Goal: Download file/media

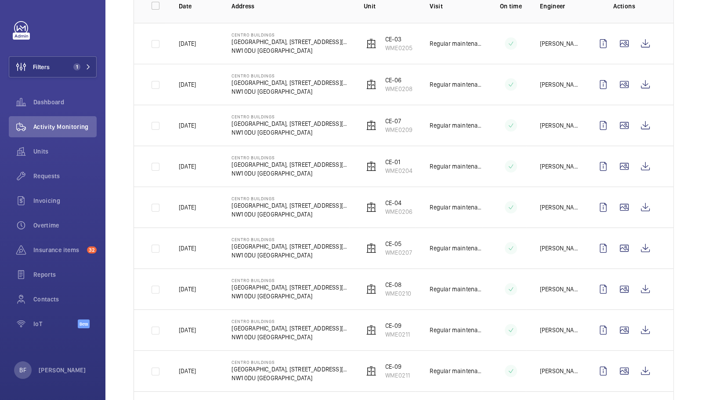
scroll to position [156, 0]
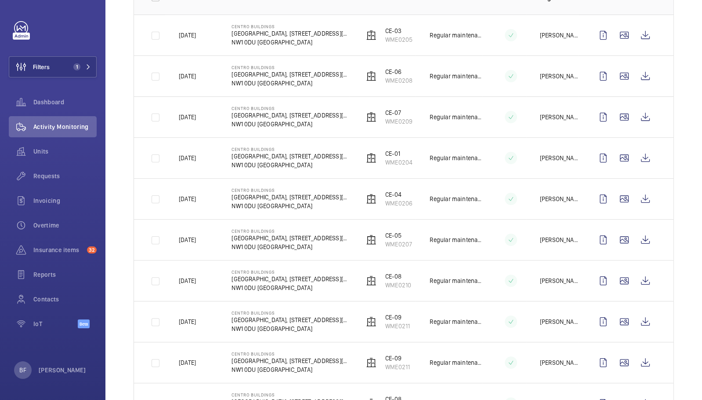
click at [309, 210] on td "Centro Buildings Centro Buildings, 20-23 Mandela Street, Camden, London, NW1 0D…" at bounding box center [284, 198] width 132 height 41
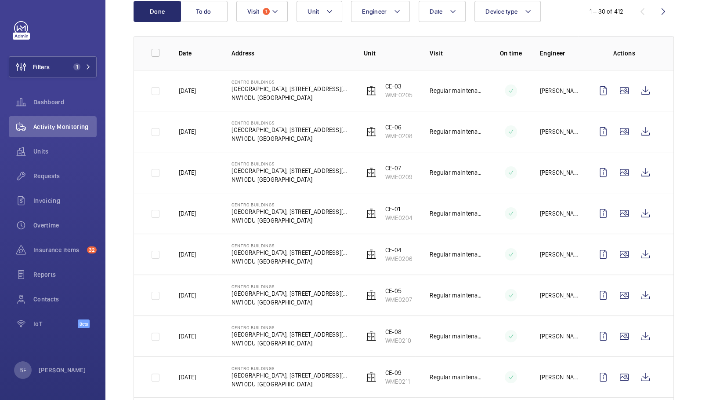
scroll to position [0, 0]
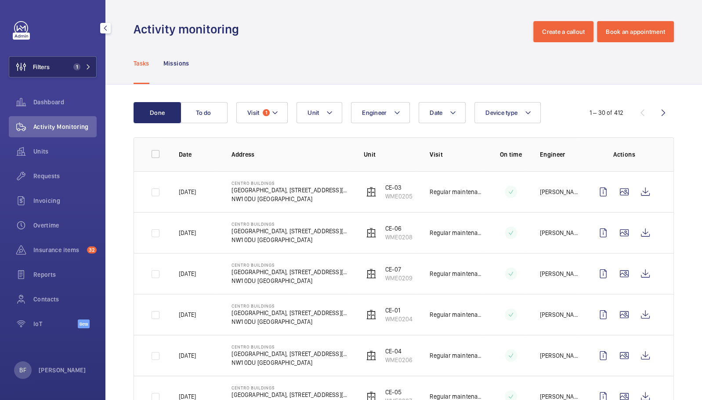
click at [91, 71] on button "Filters 1" at bounding box center [53, 66] width 88 height 21
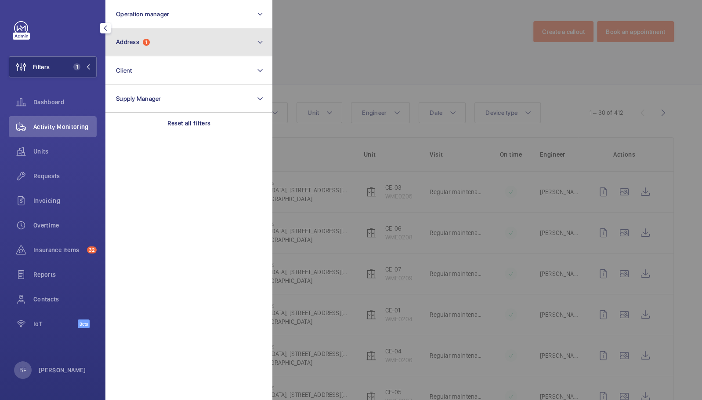
click at [175, 47] on button "Address 1" at bounding box center [188, 42] width 167 height 28
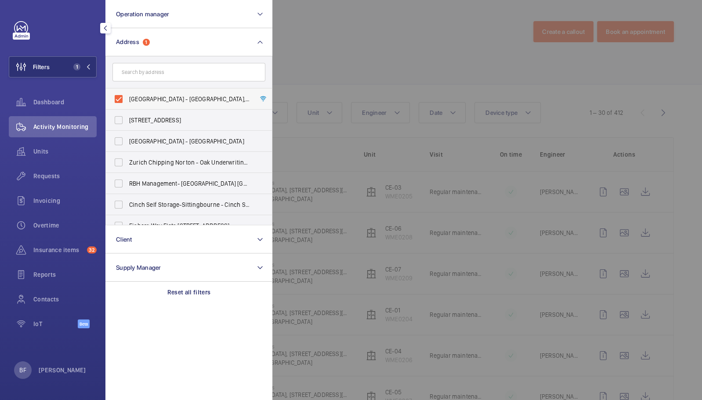
click at [147, 95] on span "Centro Buildings - Centro Buildings, 20-23 Mandela Street, Camden, London, NW1 …" at bounding box center [189, 98] width 121 height 9
click at [127, 95] on input "Centro Buildings - Centro Buildings, 20-23 Mandela Street, Camden, London, NW1 …" at bounding box center [119, 99] width 18 height 18
checkbox input "false"
click at [91, 55] on div "Filters Operation manager Address Centro Buildings - Centro Buildings, 20-23 Ma…" at bounding box center [53, 179] width 88 height 316
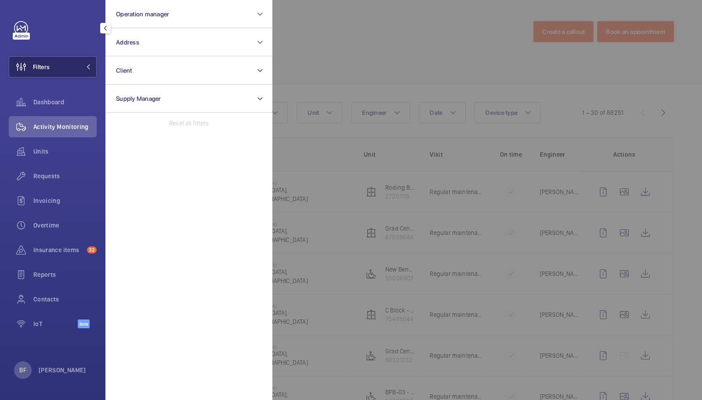
click at [90, 62] on button "Filters" at bounding box center [53, 66] width 88 height 21
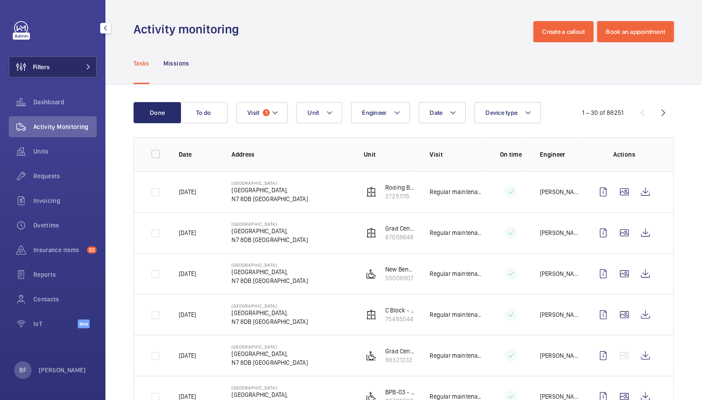
click at [90, 62] on button "Filters" at bounding box center [53, 66] width 88 height 21
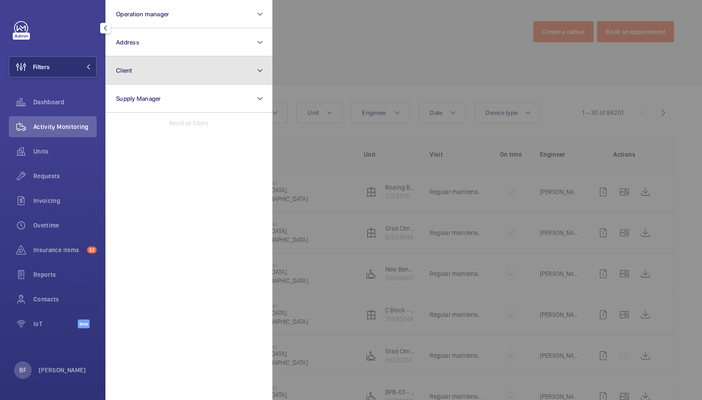
click at [181, 64] on button "Client" at bounding box center [188, 70] width 167 height 28
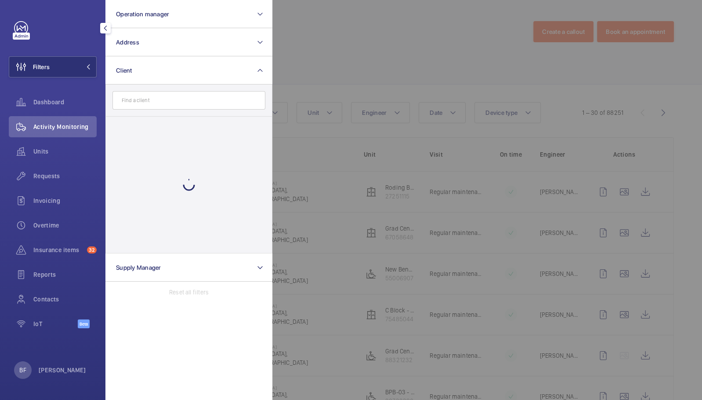
click at [190, 103] on input "text" at bounding box center [189, 100] width 153 height 18
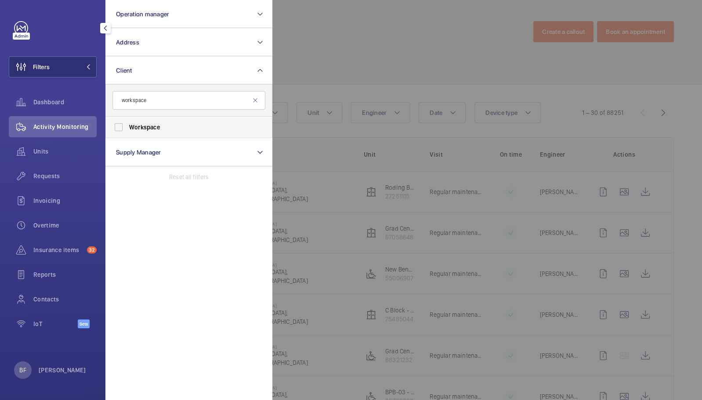
type input "workspace"
click at [188, 126] on span "Workspace" at bounding box center [189, 127] width 121 height 9
click at [127, 126] on input "Workspace" at bounding box center [119, 127] width 18 height 18
checkbox input "true"
click at [400, 58] on div at bounding box center [623, 200] width 702 height 400
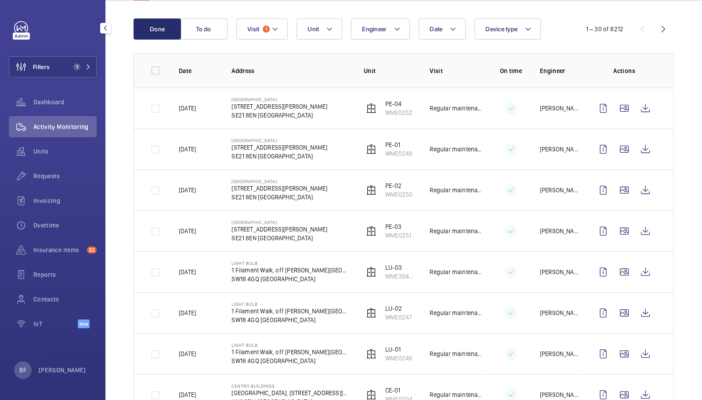
scroll to position [84, 0]
click at [59, 65] on button "Filters 1" at bounding box center [53, 66] width 88 height 21
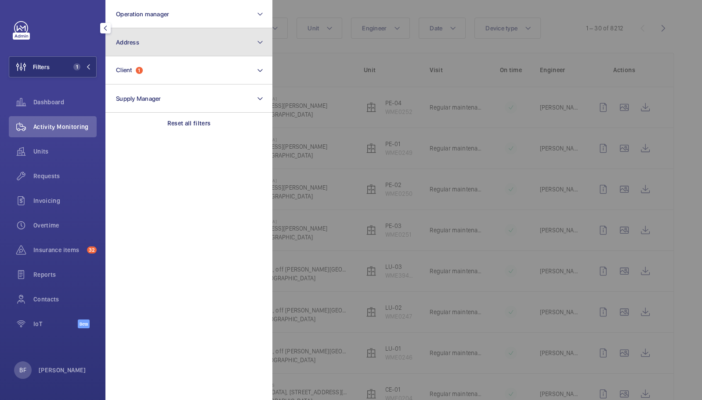
click at [138, 42] on span "Address" at bounding box center [127, 42] width 23 height 7
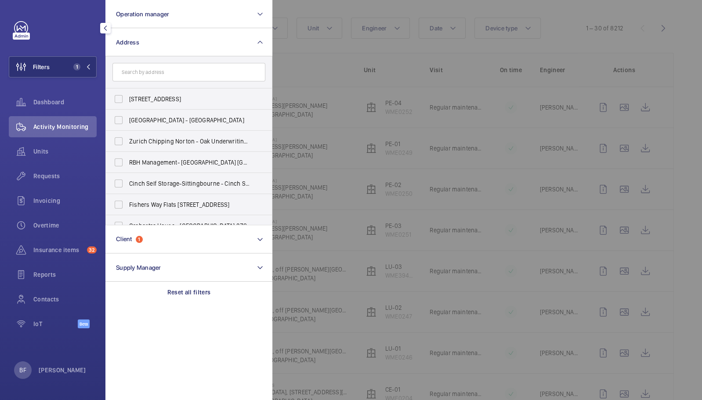
click at [162, 75] on input "text" at bounding box center [189, 72] width 153 height 18
click at [348, 178] on div at bounding box center [623, 200] width 702 height 400
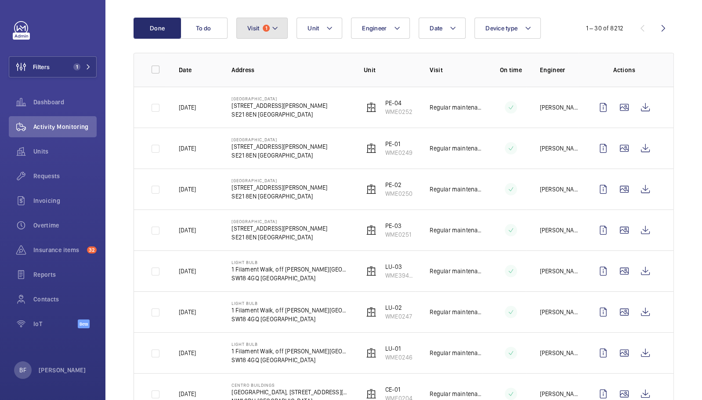
click at [248, 36] on button "Visit 1" at bounding box center [261, 28] width 51 height 21
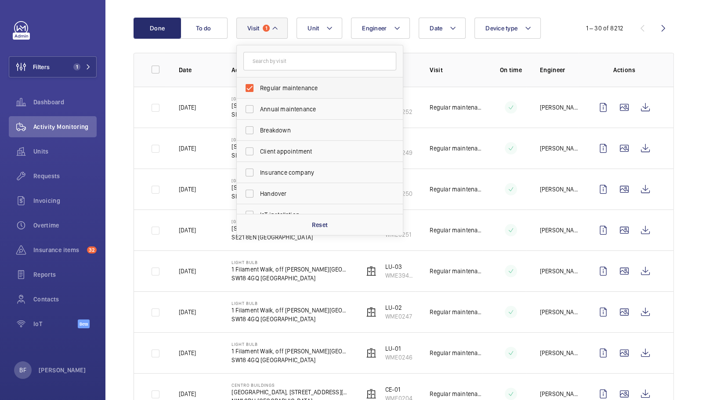
click at [276, 86] on span "Regular maintenance" at bounding box center [320, 88] width 121 height 9
click at [258, 86] on input "Regular maintenance" at bounding box center [250, 88] width 18 height 18
checkbox input "false"
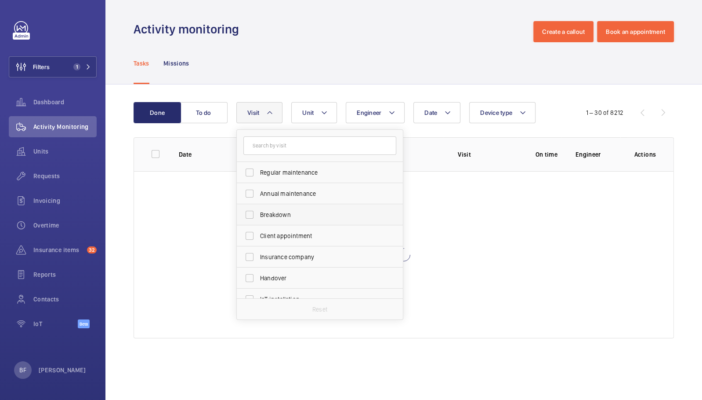
click at [274, 216] on span "Breakdown" at bounding box center [320, 214] width 121 height 9
click at [258, 216] on input "Breakdown" at bounding box center [250, 215] width 18 height 18
checkbox input "true"
click at [285, 73] on div "Tasks Missions" at bounding box center [404, 63] width 541 height 42
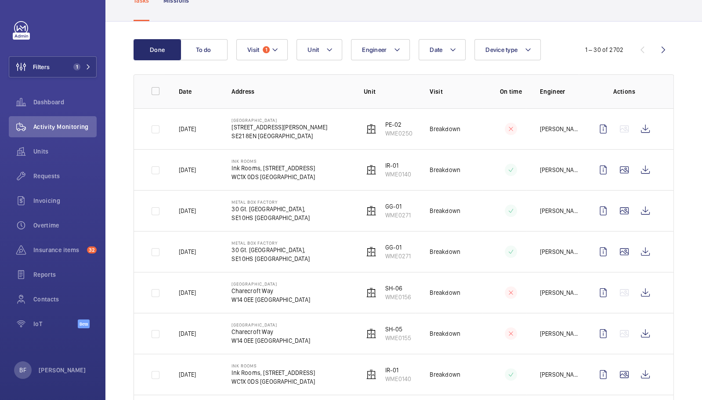
scroll to position [65, 0]
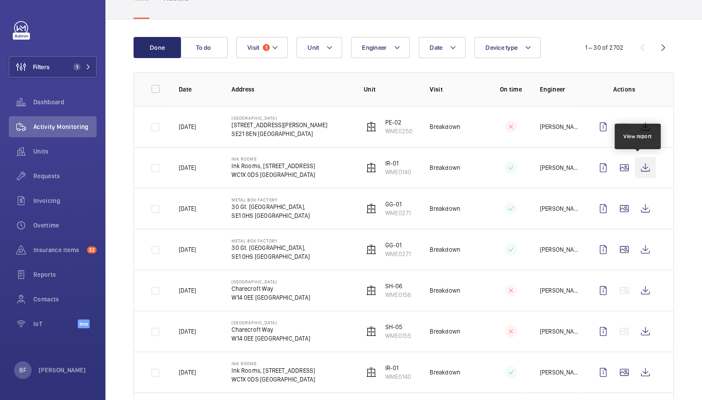
click at [643, 161] on wm-front-icon-button at bounding box center [645, 167] width 21 height 21
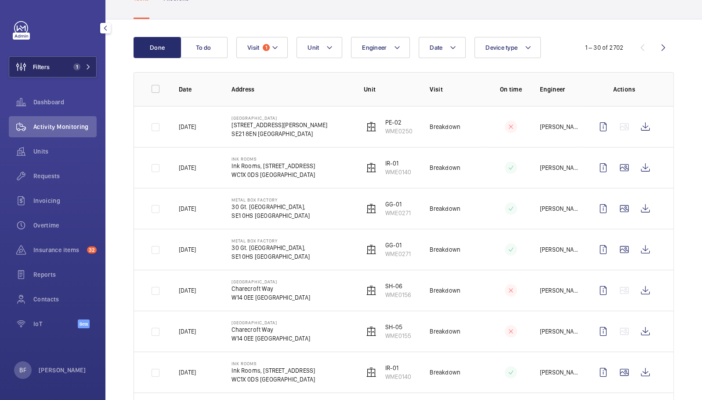
click at [53, 65] on button "Filters 1" at bounding box center [53, 66] width 88 height 21
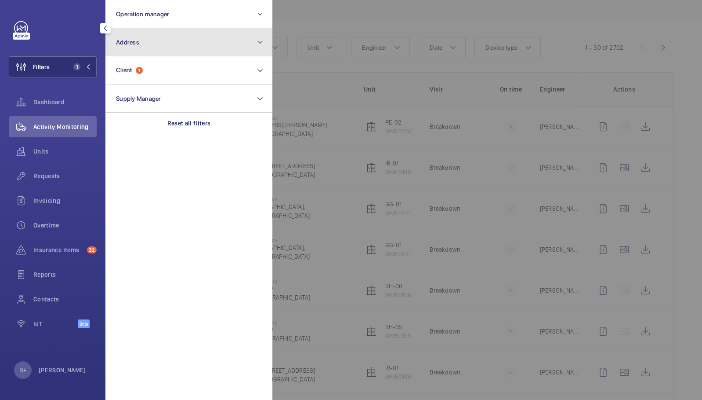
click at [143, 45] on button "Address" at bounding box center [188, 42] width 167 height 28
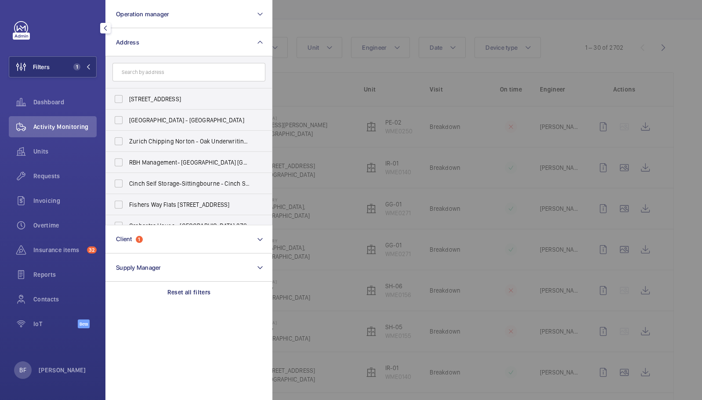
click at [169, 73] on input "text" at bounding box center [189, 72] width 153 height 18
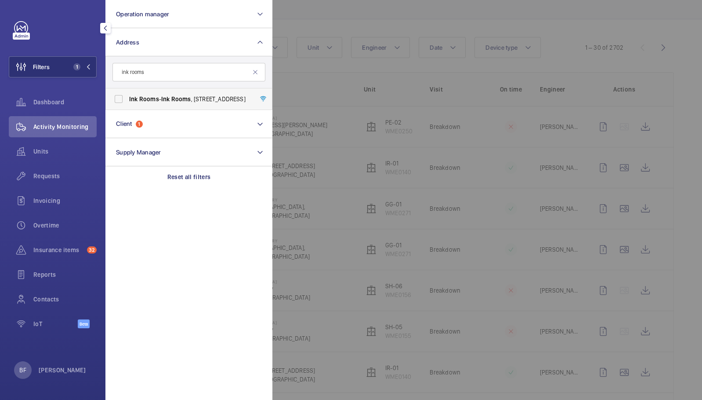
type input "ink rooms"
click at [162, 101] on span "Ink Rooms - Ink Rooms , 25 & 28 Easton Street, LONDON WC1X 0DS" at bounding box center [189, 98] width 121 height 9
click at [127, 101] on input "Ink Rooms - Ink Rooms , 25 & 28 Easton Street, LONDON WC1X 0DS" at bounding box center [119, 99] width 18 height 18
checkbox input "true"
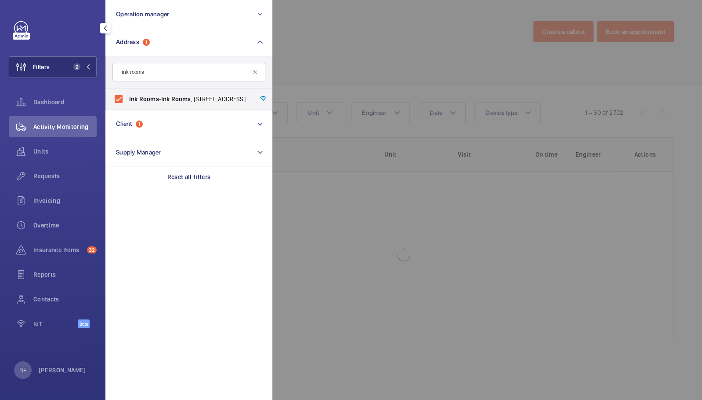
click at [385, 56] on div at bounding box center [623, 200] width 702 height 400
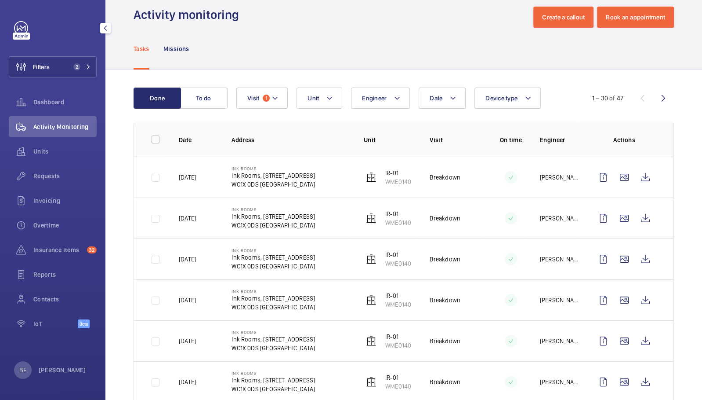
scroll to position [17, 0]
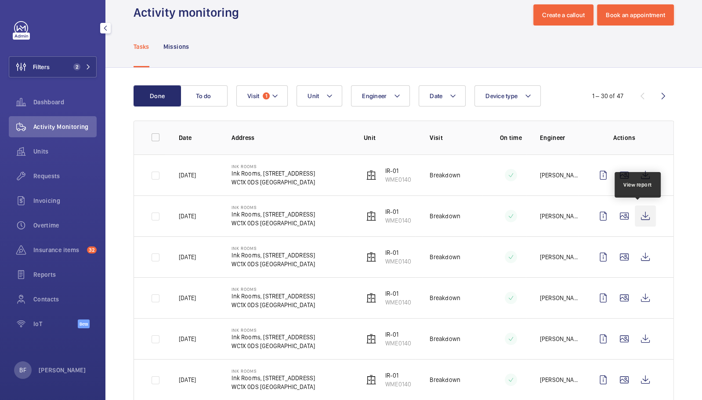
click at [638, 218] on wm-front-icon-button at bounding box center [645, 215] width 21 height 21
click at [337, 20] on div "Activity monitoring Create a callout Book an appointment" at bounding box center [404, 14] width 541 height 21
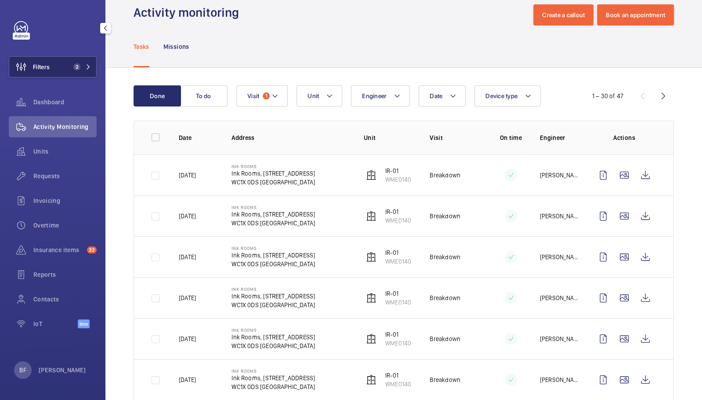
click at [52, 70] on button "Filters 2" at bounding box center [53, 66] width 88 height 21
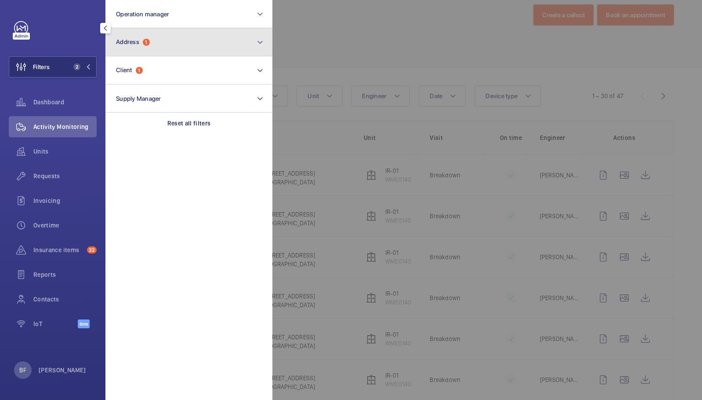
click at [216, 46] on button "Address 1" at bounding box center [188, 42] width 167 height 28
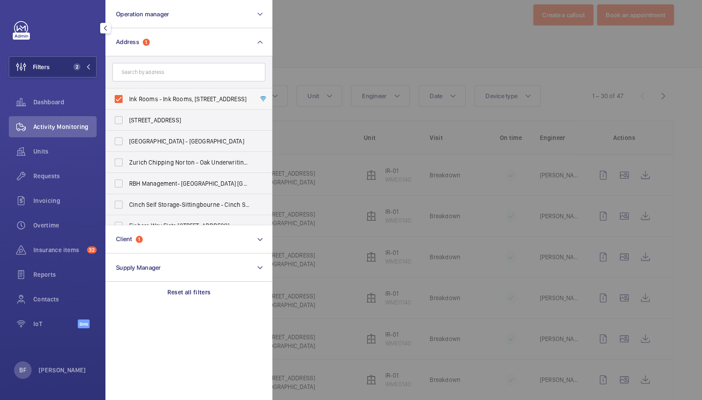
click at [130, 100] on span "Ink Rooms - Ink Rooms, 25 & 28 Easton Street, LONDON WC1X 0DS" at bounding box center [189, 98] width 121 height 9
click at [127, 100] on input "Ink Rooms - Ink Rooms, 25 & 28 Easton Street, LONDON WC1X 0DS" at bounding box center [119, 99] width 18 height 18
checkbox input "false"
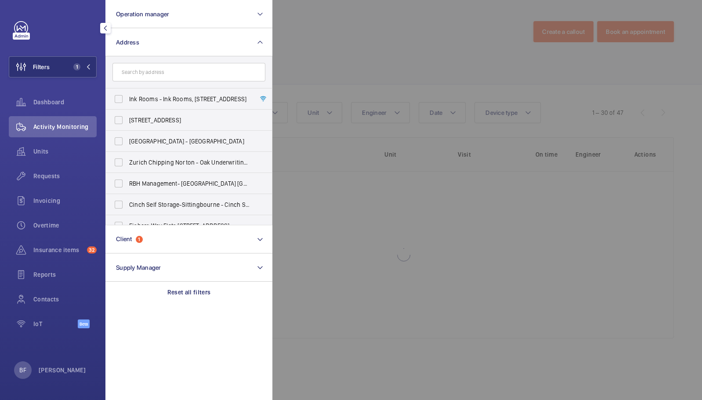
click at [224, 363] on section "Operation manager Address Ink Rooms - Ink Rooms, 25 & 28 Easton Street, LONDON …" at bounding box center [188, 200] width 167 height 400
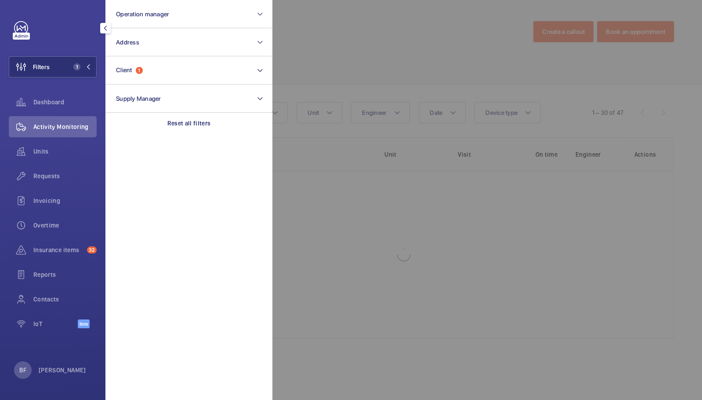
click at [375, 167] on div at bounding box center [623, 200] width 702 height 400
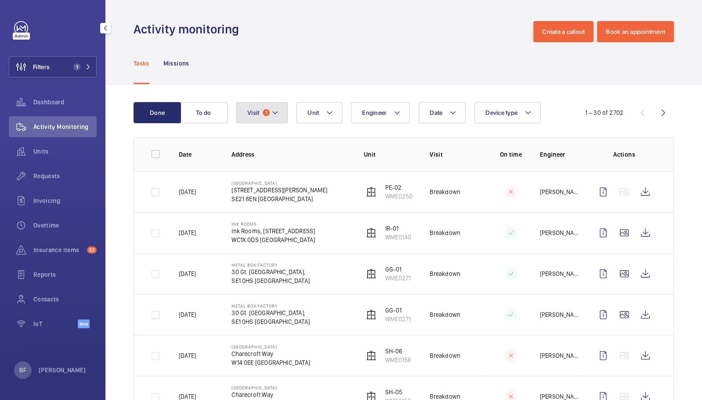
click at [261, 119] on button "Visit 1" at bounding box center [261, 112] width 51 height 21
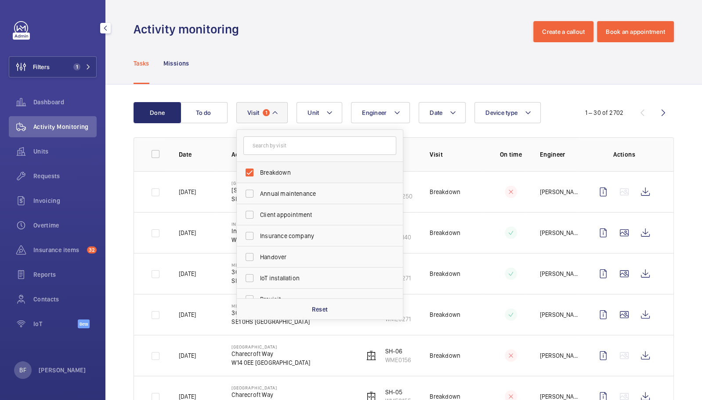
click at [284, 175] on span "Breakdown" at bounding box center [320, 172] width 121 height 9
click at [258, 175] on input "Breakdown" at bounding box center [250, 172] width 18 height 18
checkbox input "false"
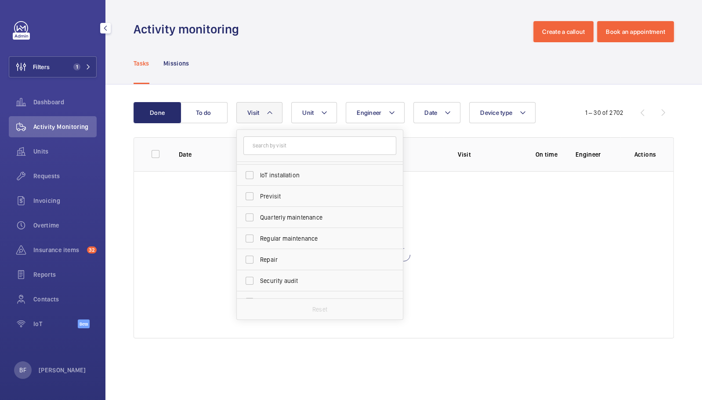
scroll to position [138, 0]
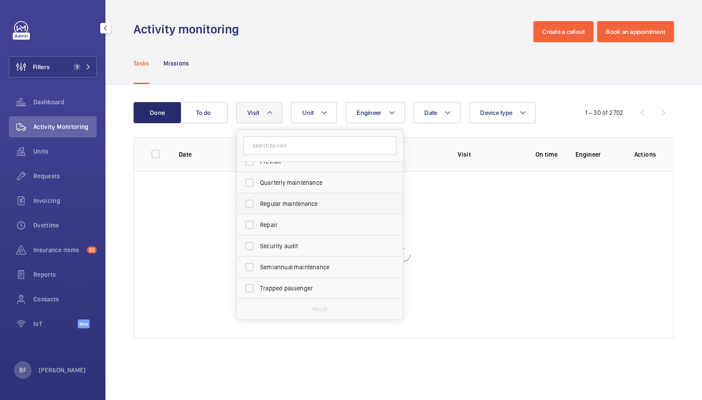
click at [319, 205] on span "Regular maintenance" at bounding box center [320, 203] width 121 height 9
click at [258, 205] on input "Regular maintenance" at bounding box center [250, 204] width 18 height 18
checkbox input "true"
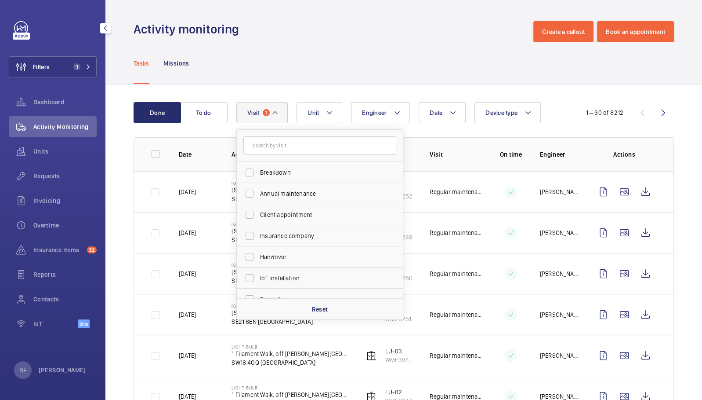
click at [358, 28] on div "Activity monitoring Create a callout Book an appointment" at bounding box center [404, 31] width 541 height 21
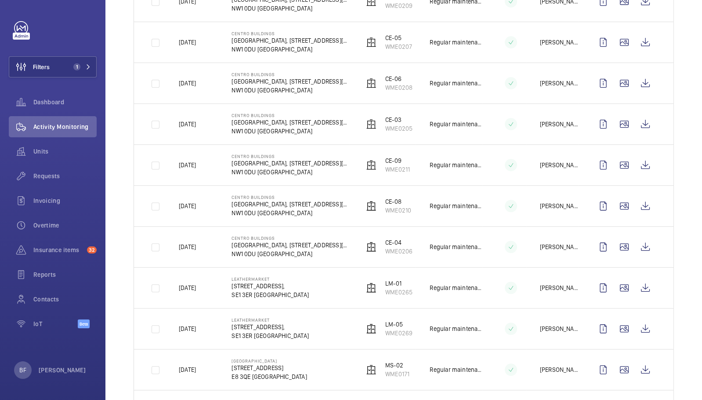
scroll to position [426, 0]
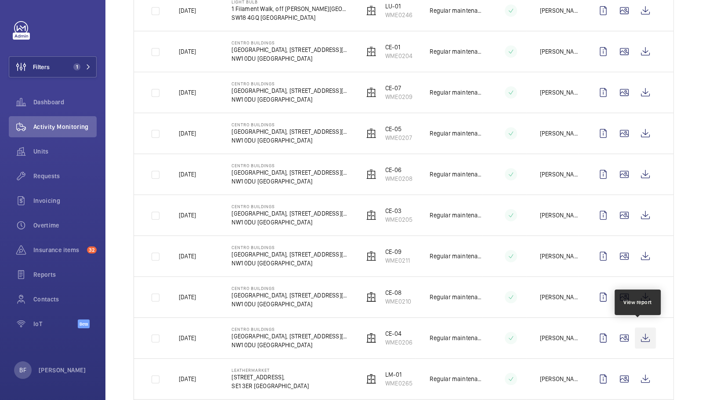
click at [641, 334] on wm-front-icon-button at bounding box center [645, 337] width 21 height 21
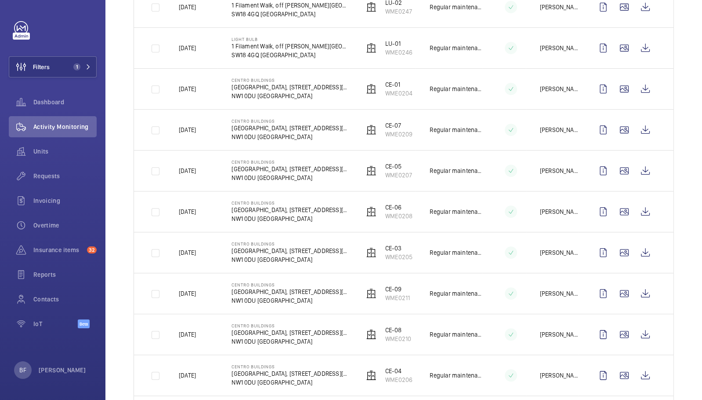
scroll to position [390, 0]
click at [639, 86] on wm-front-icon-button at bounding box center [645, 87] width 21 height 21
